Goal: Information Seeking & Learning: Understand process/instructions

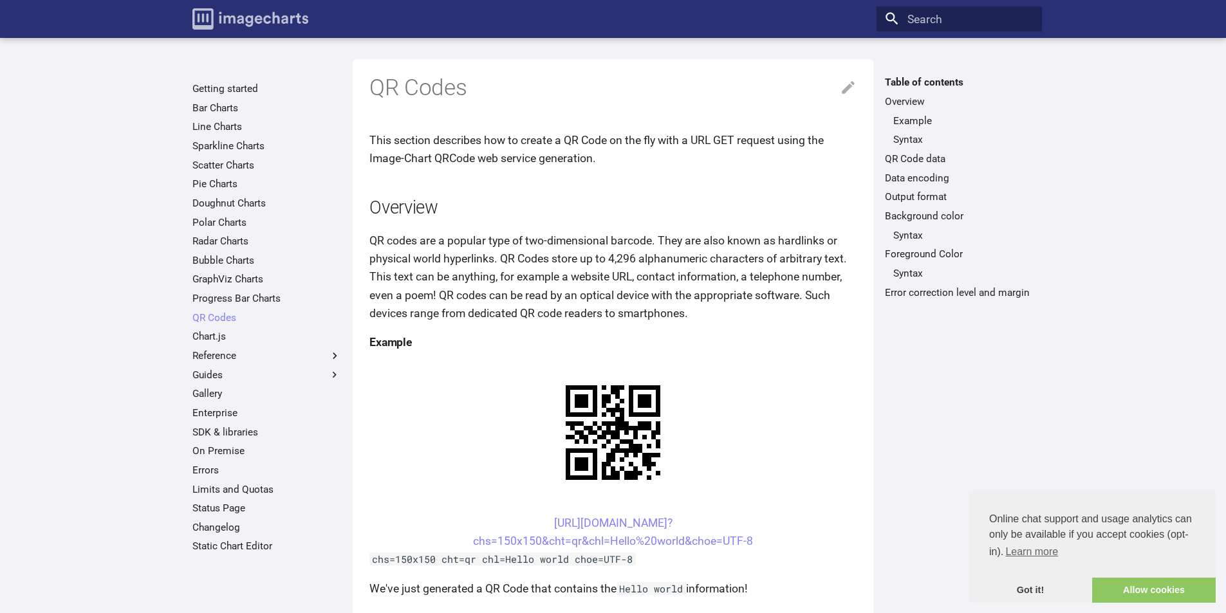
click at [257, 23] on img "Image-Charts documentation" at bounding box center [250, 18] width 116 height 21
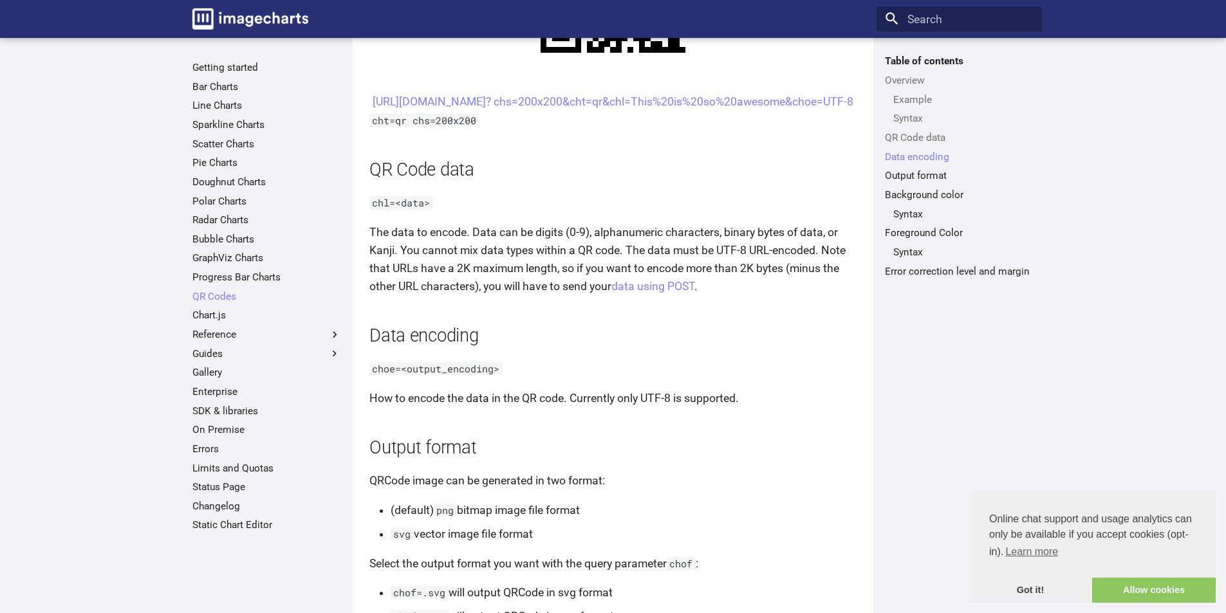
scroll to position [1158, 0]
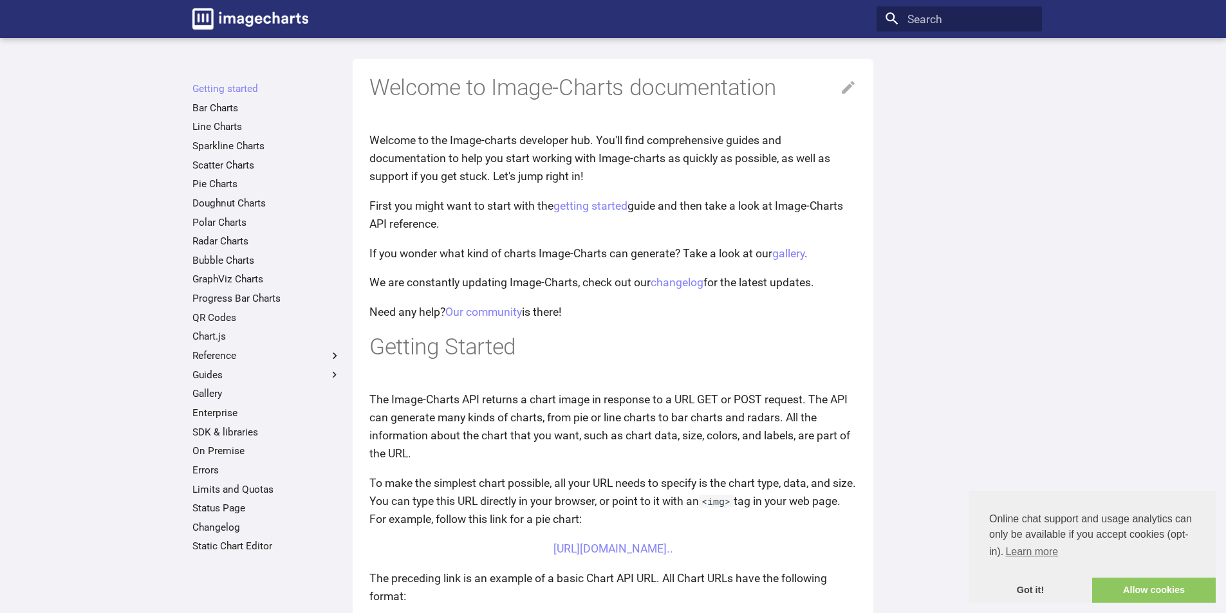
click at [278, 17] on img "Image-Charts documentation" at bounding box center [250, 18] width 116 height 21
click at [211, 19] on img "Image-Charts documentation" at bounding box center [250, 18] width 116 height 21
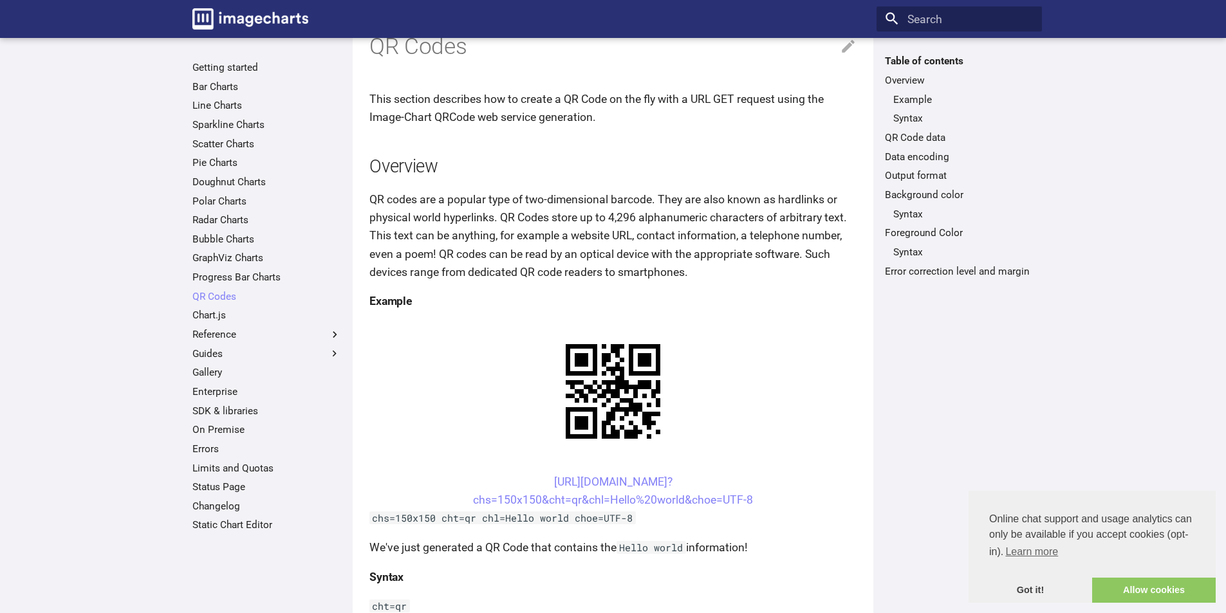
scroll to position [64, 0]
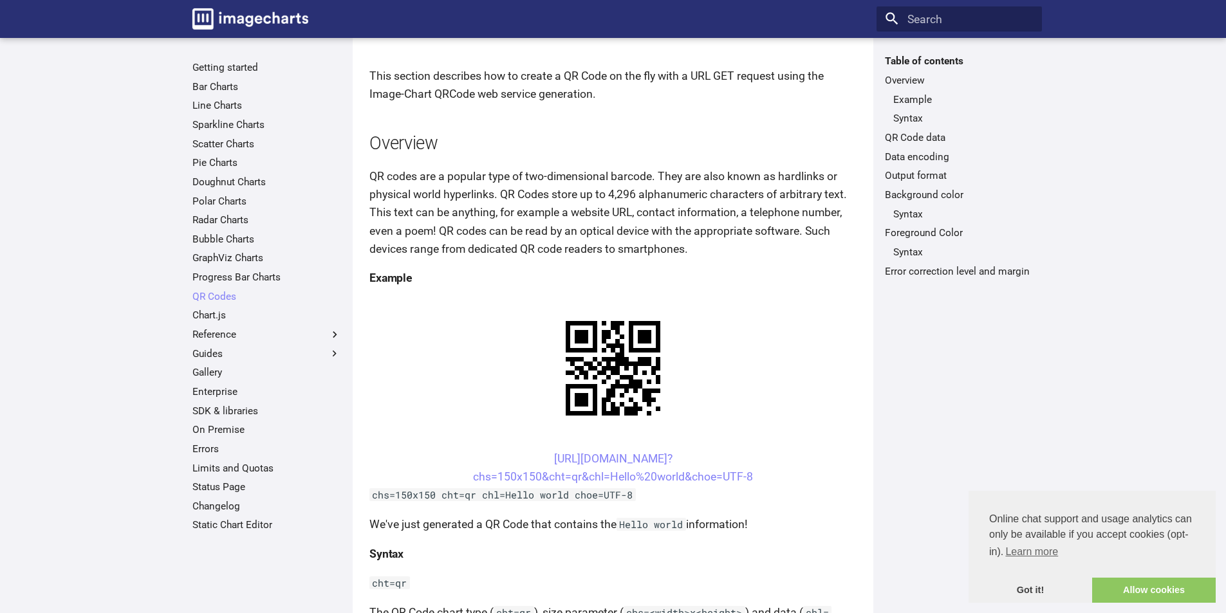
drag, startPoint x: 529, startPoint y: 456, endPoint x: 760, endPoint y: 477, distance: 231.9
click at [760, 477] on center "[URL][DOMAIN_NAME]? chs=150x150&cht=qr&chl=Hello%20world&choe=UTF-8" at bounding box center [612, 468] width 487 height 36
copy link "[URL][DOMAIN_NAME]? chs=150x150&cht=qr&chl=Hello%20world&choe=UTF-8"
